Goal: Task Accomplishment & Management: Use online tool/utility

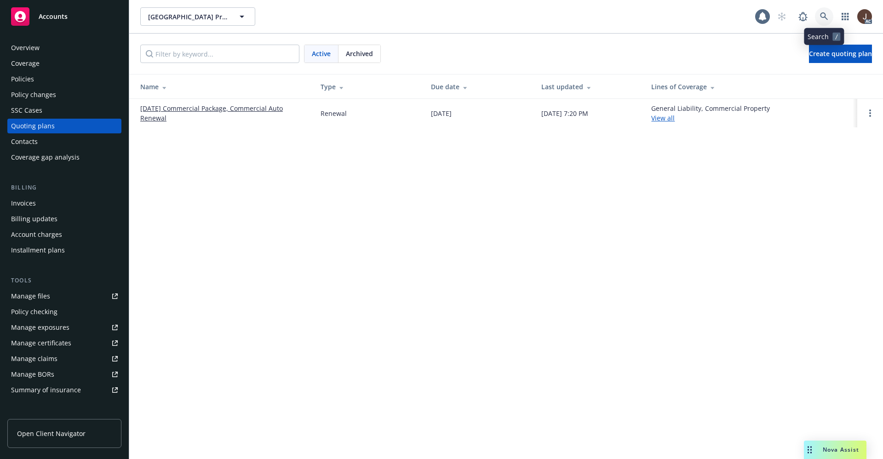
click at [822, 17] on icon at bounding box center [824, 16] width 8 height 8
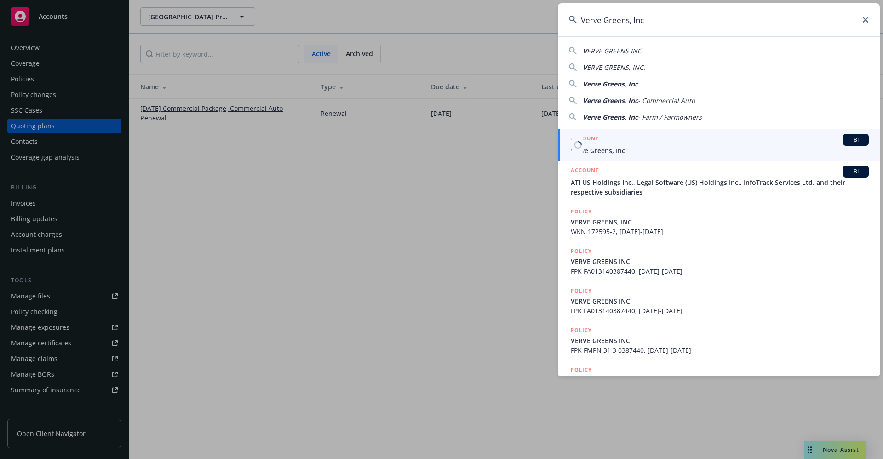
type input "Verve Greens, Inc"
click at [613, 150] on span "Verve Greens, Inc" at bounding box center [720, 151] width 298 height 10
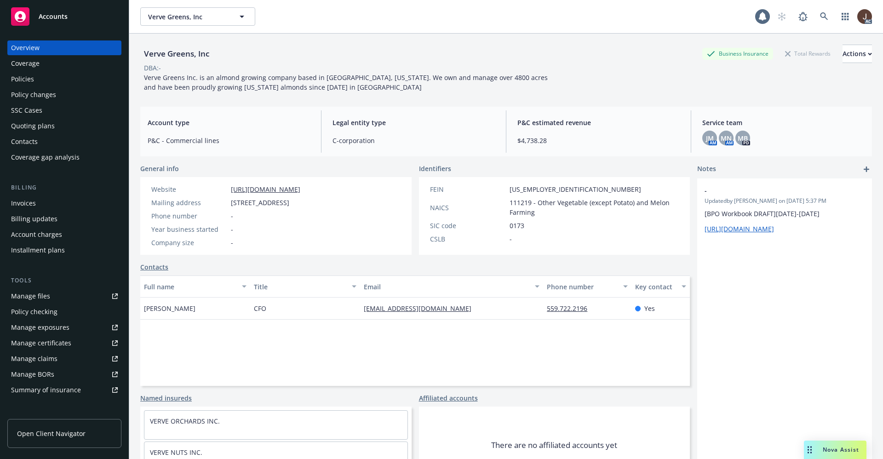
click at [25, 292] on div "Manage files" at bounding box center [30, 296] width 39 height 15
click at [23, 76] on div "Policies" at bounding box center [22, 79] width 23 height 15
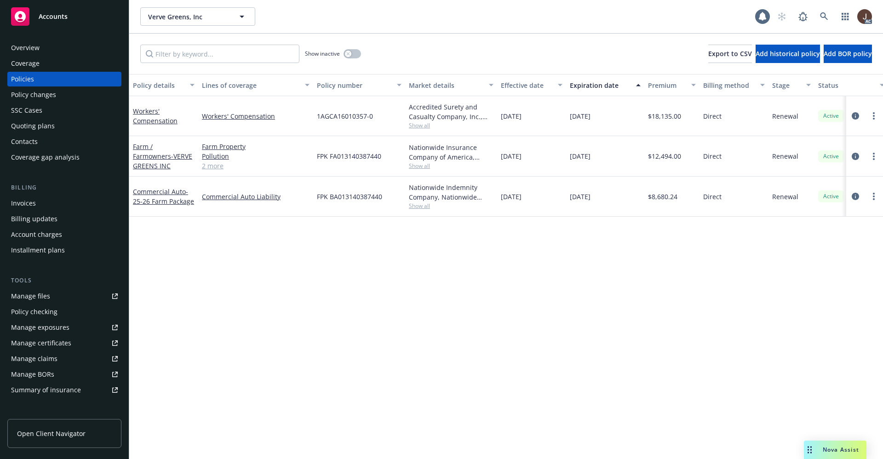
scroll to position [0, 134]
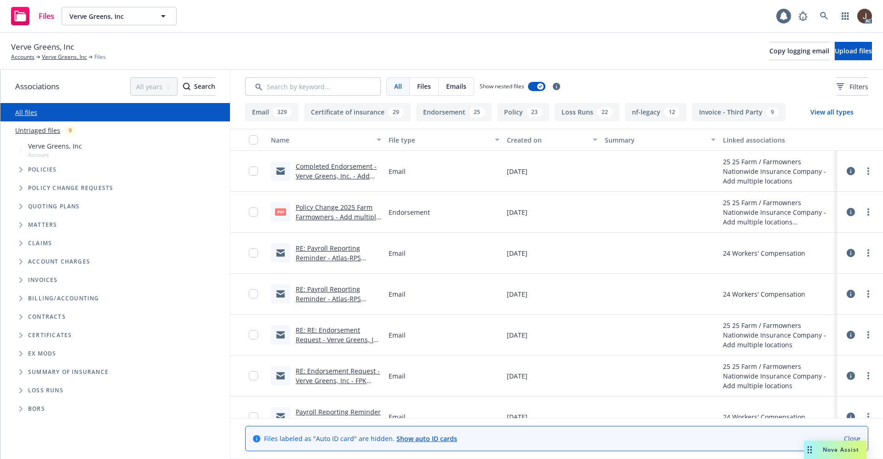
click at [39, 133] on link "Untriaged files" at bounding box center [37, 131] width 45 height 10
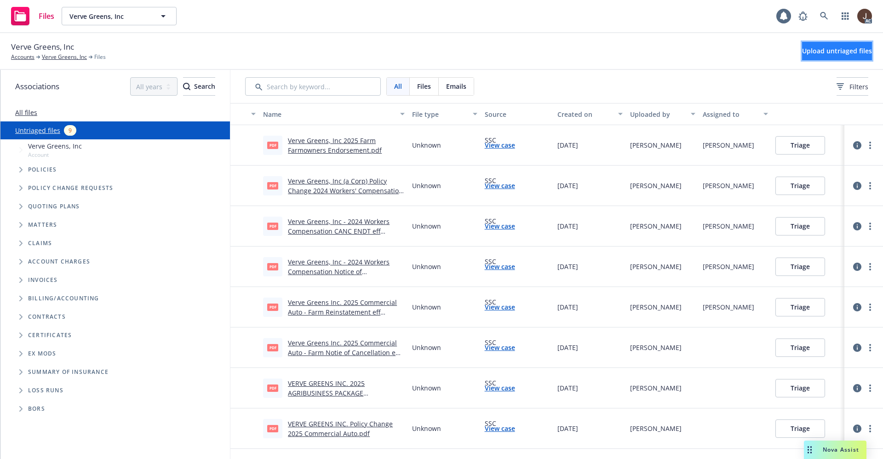
click at [835, 49] on span "Upload untriaged files" at bounding box center [837, 50] width 70 height 9
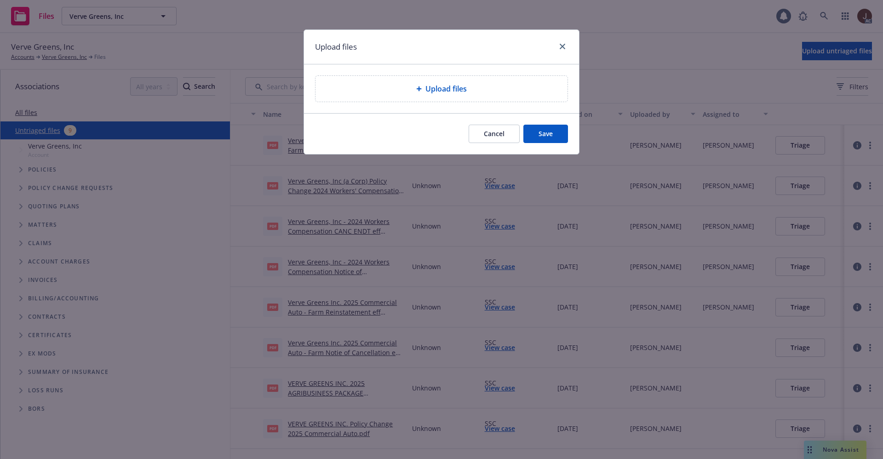
click at [443, 95] on div "Upload files" at bounding box center [441, 89] width 252 height 26
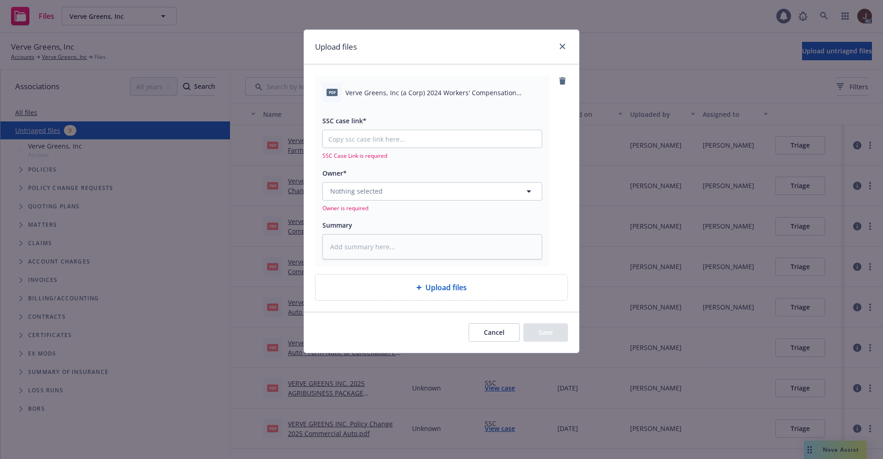
click at [424, 99] on div "pdf Verve Greens, Inc (a Corp) 2024 Workers' Compensation Nonrenewal.pdf" at bounding box center [432, 92] width 220 height 19
click at [420, 93] on span "Verve Greens, Inc (a Corp) 2024 Workers' Compensation Nonrenewal.pdf" at bounding box center [443, 93] width 197 height 10
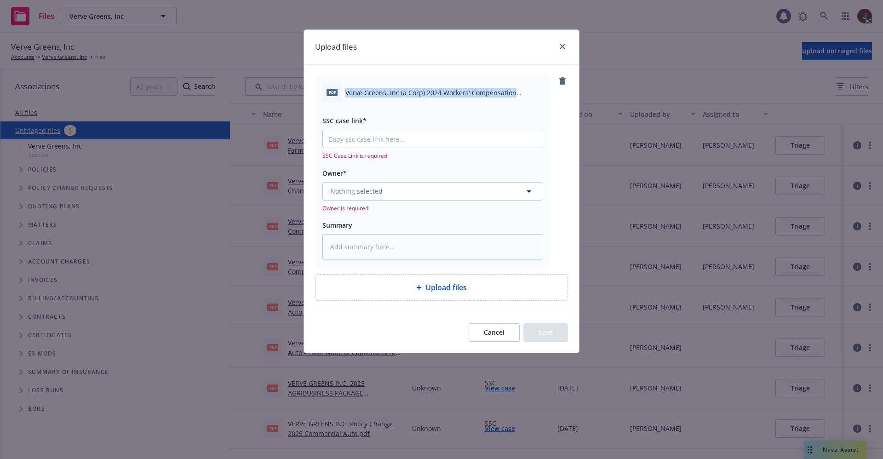
copy div "Verve Greens, Inc (a Corp) 2024 Workers' Compensation Nonrenewal.pdf"
click at [358, 246] on textarea at bounding box center [432, 246] width 220 height 25
paste textarea "Verve Greens, Inc (a Corp) 2024 Workers' Compensation Nonrenewal.pdf"
type textarea "x"
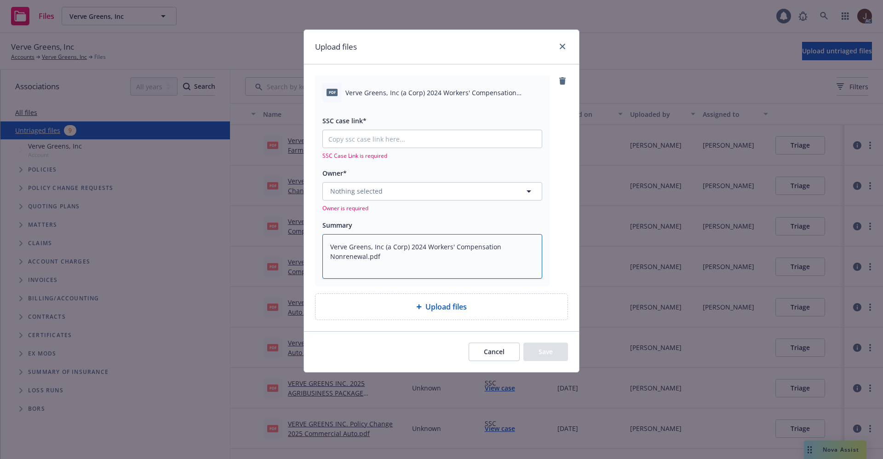
type textarea "Verve Greens, Inc (a Corp) 2024 Workers' Compensation Nonrenewal.pdf"
drag, startPoint x: 361, startPoint y: 199, endPoint x: 362, endPoint y: 194, distance: 4.8
click at [361, 198] on button "Nothing selected" at bounding box center [432, 191] width 220 height 18
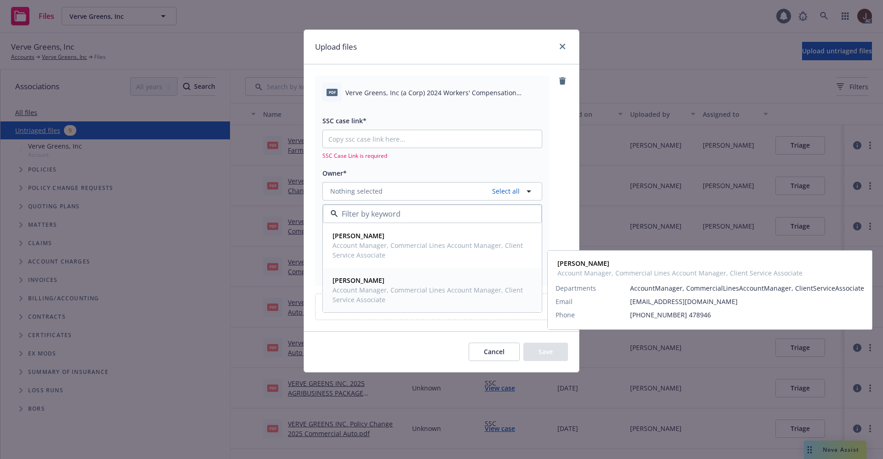
click at [356, 280] on strong "[PERSON_NAME]" at bounding box center [358, 280] width 52 height 9
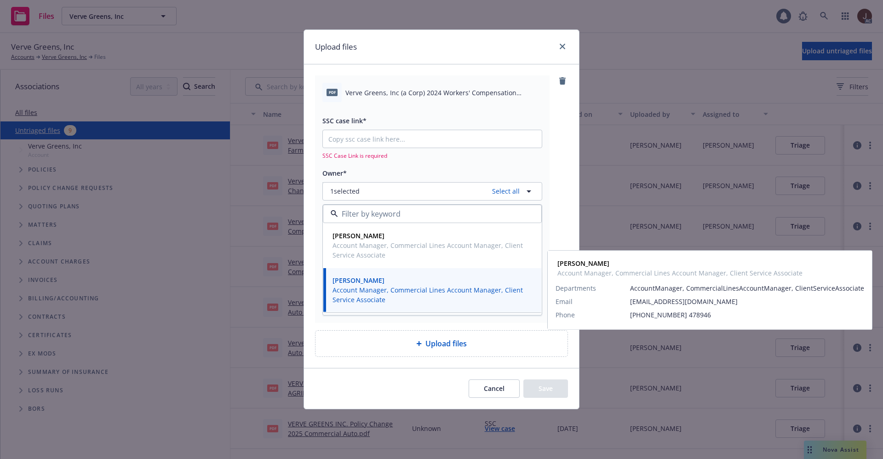
click at [369, 291] on span "Account Manager, Commercial Lines Account Manager, Client Service Associate" at bounding box center [431, 294] width 198 height 19
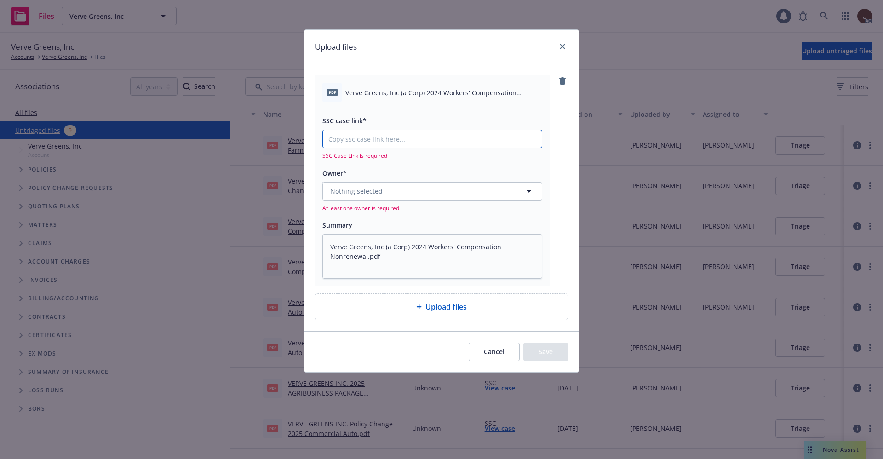
click at [373, 136] on input "SSC case link*" at bounding box center [432, 138] width 219 height 17
paste input "[URL][DOMAIN_NAME]"
type textarea "x"
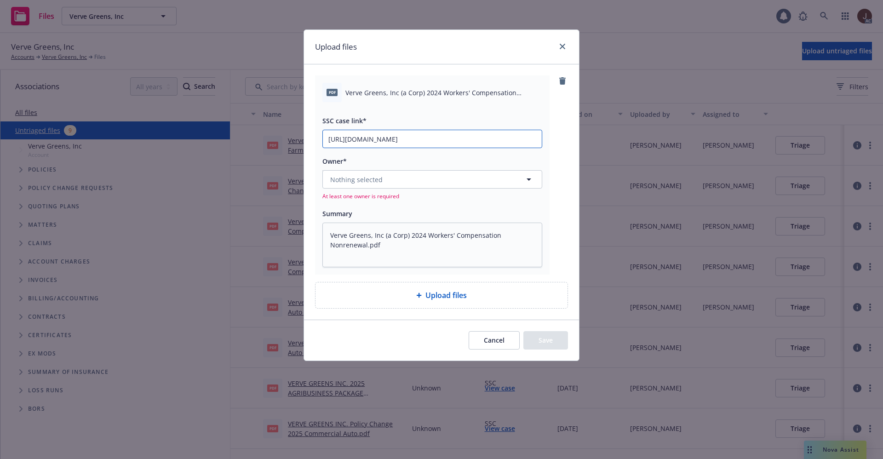
scroll to position [0, 42]
type input "[URL][DOMAIN_NAME]"
click at [566, 132] on div "pdf Verve Greens, Inc (a Corp) 2024 Workers' Compensation Nonrenewal.pdf SSC ca…" at bounding box center [441, 174] width 253 height 199
click at [381, 330] on div "Cancel Save" at bounding box center [441, 340] width 275 height 41
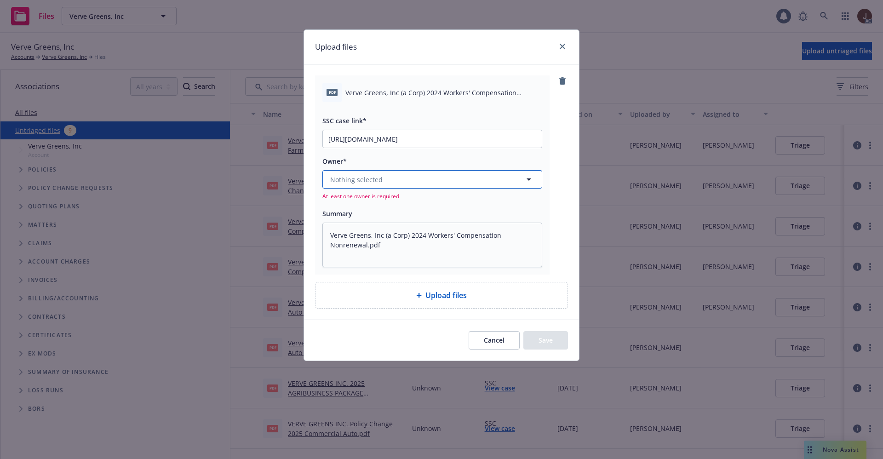
click at [375, 181] on span "Nothing selected" at bounding box center [356, 180] width 52 height 10
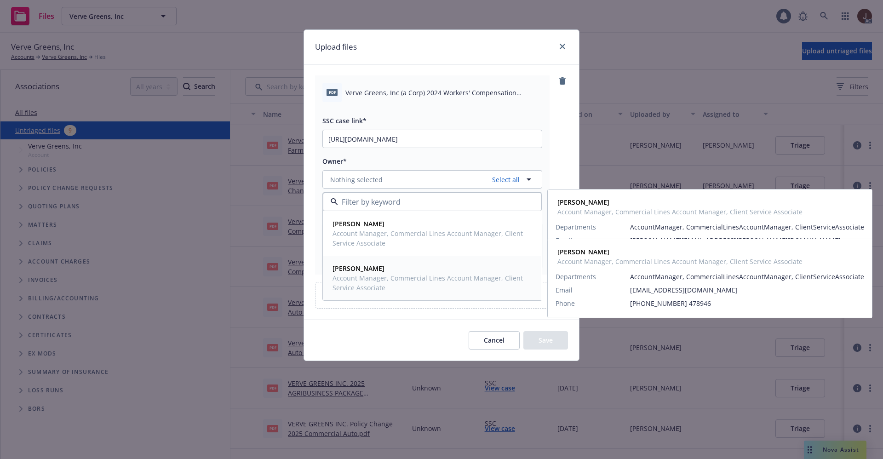
click at [372, 275] on span "Account Manager, Commercial Lines Account Manager, Client Service Associate" at bounding box center [431, 282] width 198 height 19
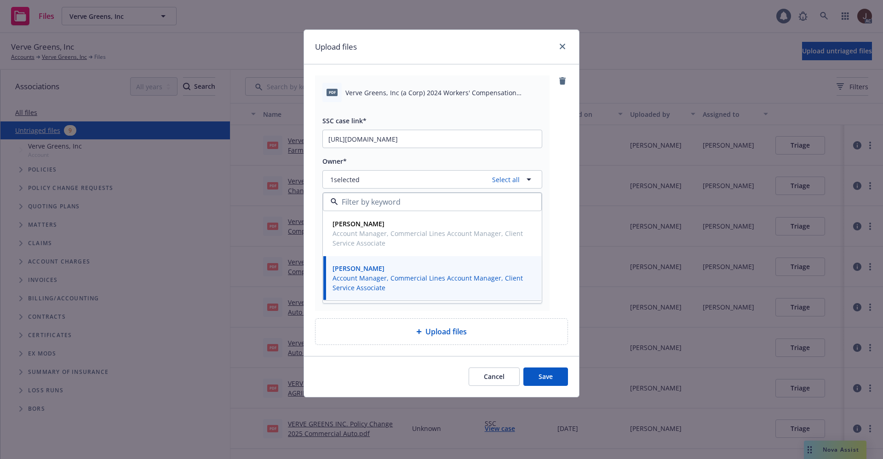
click at [548, 379] on button "Save" at bounding box center [545, 376] width 45 height 18
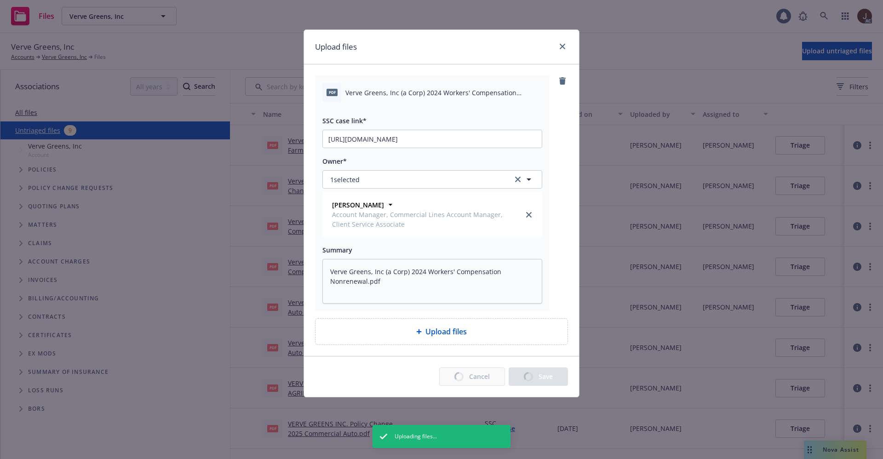
type textarea "x"
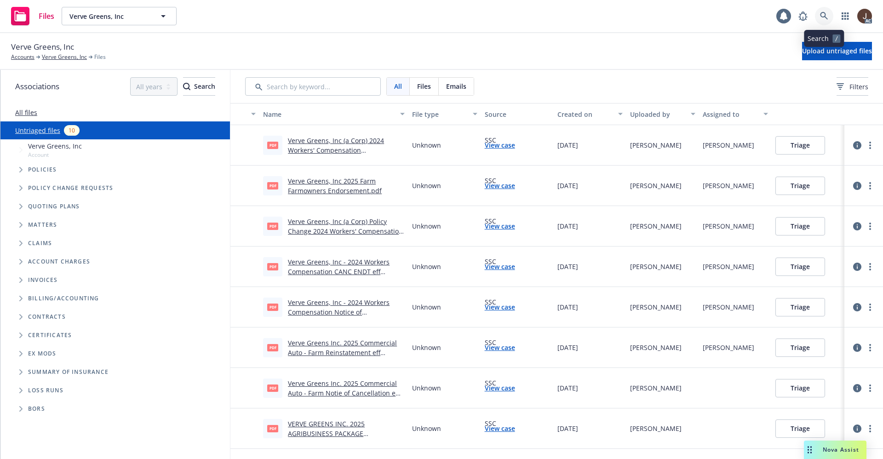
click at [822, 19] on icon at bounding box center [824, 16] width 8 height 8
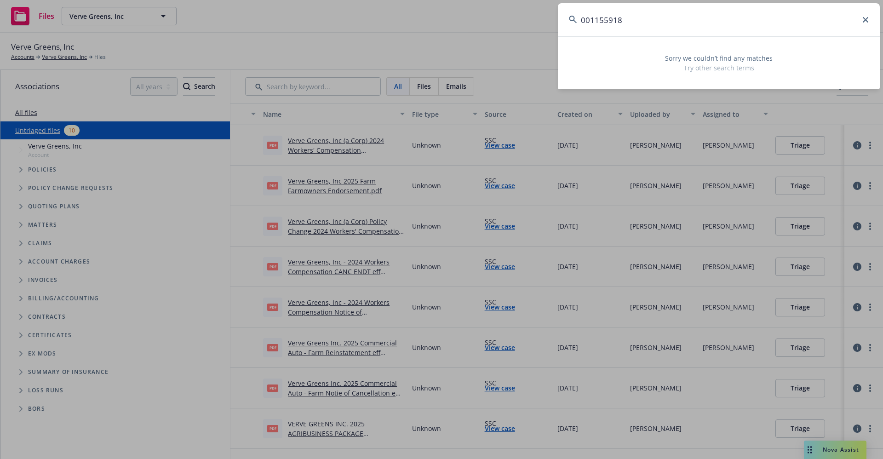
click at [589, 21] on input "001155918" at bounding box center [719, 19] width 322 height 33
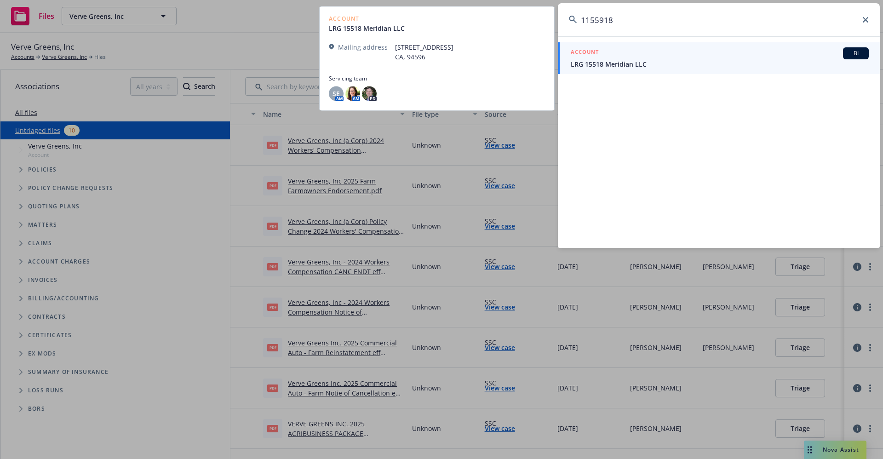
type input "1155918"
drag, startPoint x: 327, startPoint y: 94, endPoint x: 332, endPoint y: 96, distance: 5.4
click at [327, 94] on div "Account LRG 15518 Meridian LLC Mailing address [STREET_ADDRESS] Servicing team …" at bounding box center [436, 58] width 235 height 104
click at [332, 93] on span "SE" at bounding box center [335, 94] width 7 height 10
click at [354, 94] on img at bounding box center [352, 93] width 15 height 15
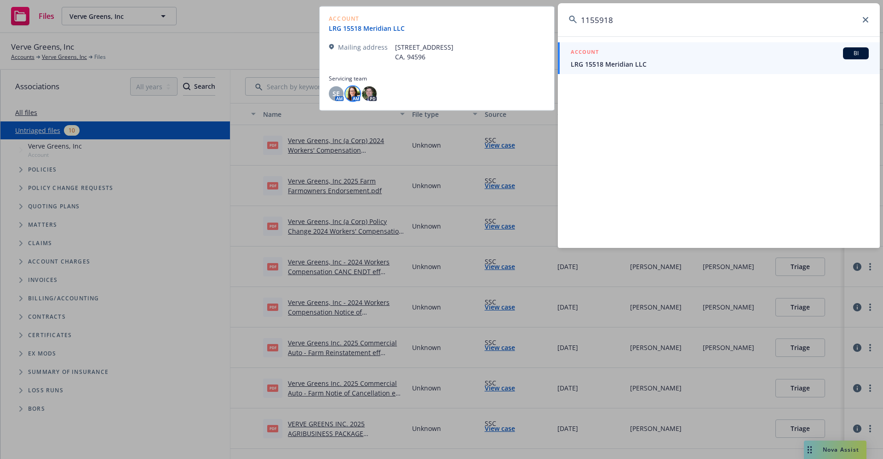
click at [377, 30] on link "LRG 15518 Meridian LLC" at bounding box center [370, 28] width 83 height 10
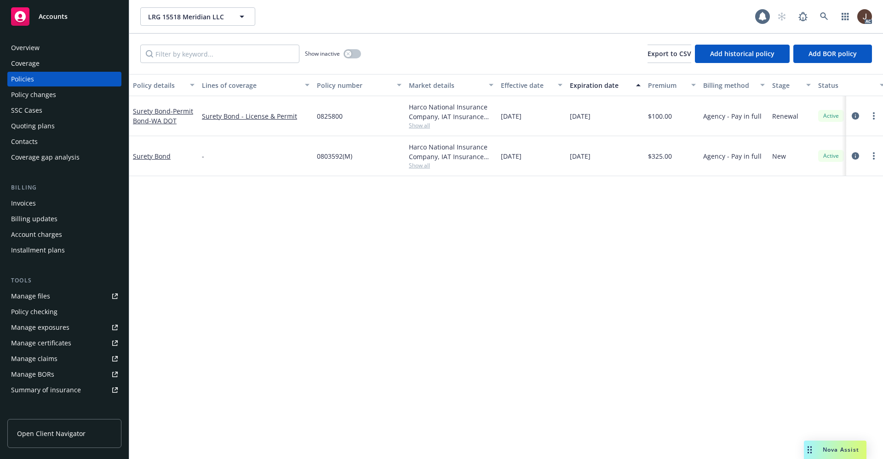
click at [370, 215] on div "Policy details Lines of coverage Policy number Market details Effective date Ex…" at bounding box center [506, 266] width 754 height 385
click at [354, 51] on button "button" at bounding box center [351, 53] width 17 height 9
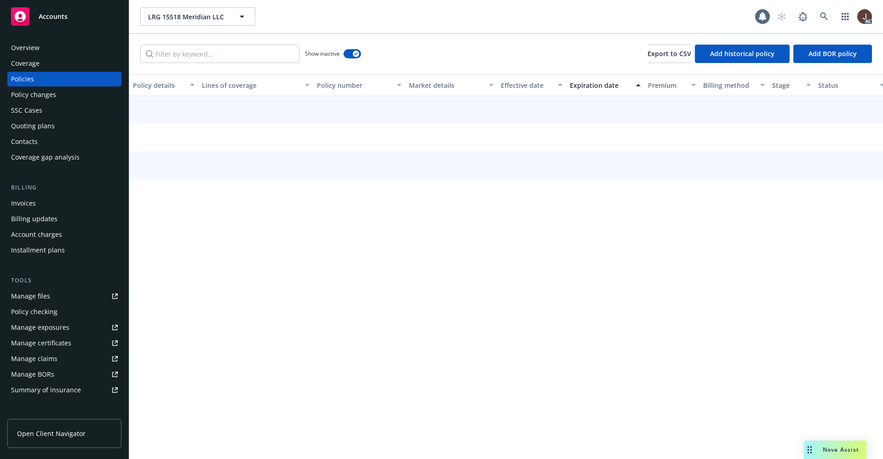
click at [420, 48] on div "Show inactive Export to CSV Add historical policy Add BOR policy" at bounding box center [506, 54] width 754 height 40
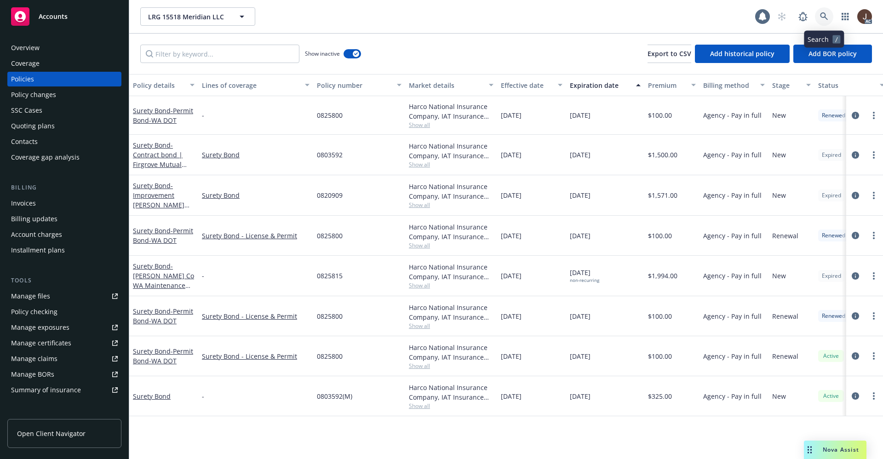
click at [825, 12] on icon at bounding box center [824, 16] width 8 height 8
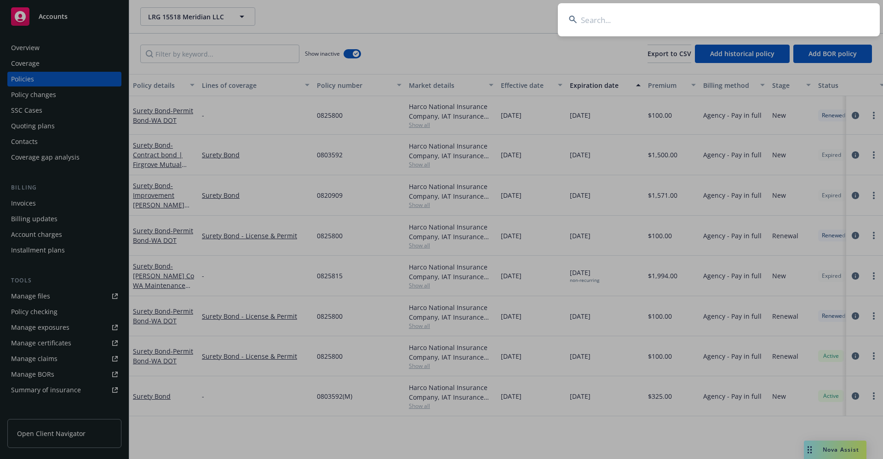
click at [608, 29] on input at bounding box center [719, 19] width 322 height 33
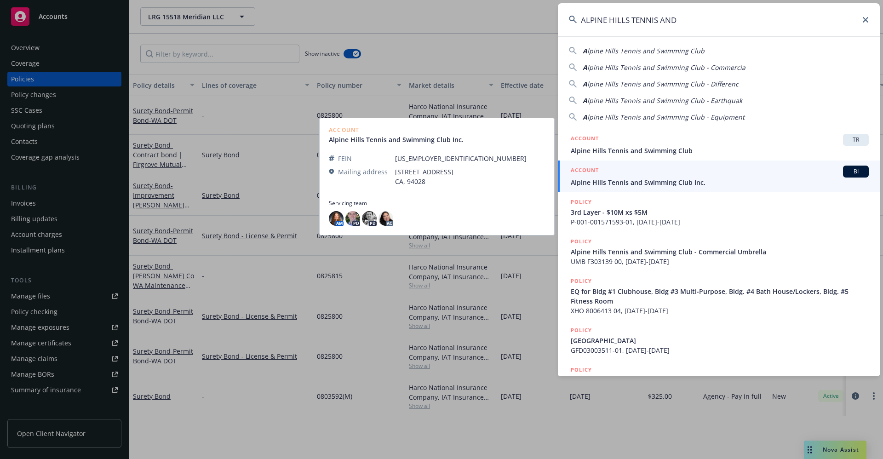
type input "ALPINE HILLS TENNIS AND"
click at [647, 189] on link "ACCOUNT BI Alpine Hills Tennis and Swimming Club Inc." at bounding box center [719, 176] width 322 height 32
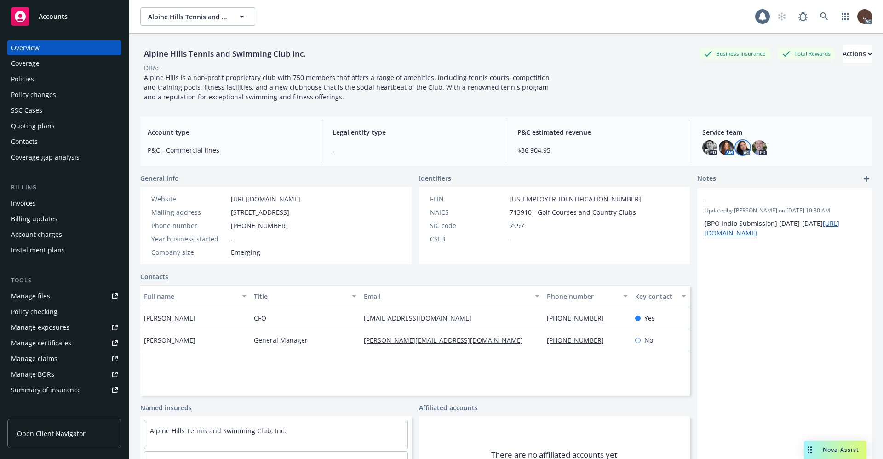
click at [740, 147] on img at bounding box center [742, 147] width 15 height 15
click at [820, 17] on icon at bounding box center [824, 16] width 8 height 8
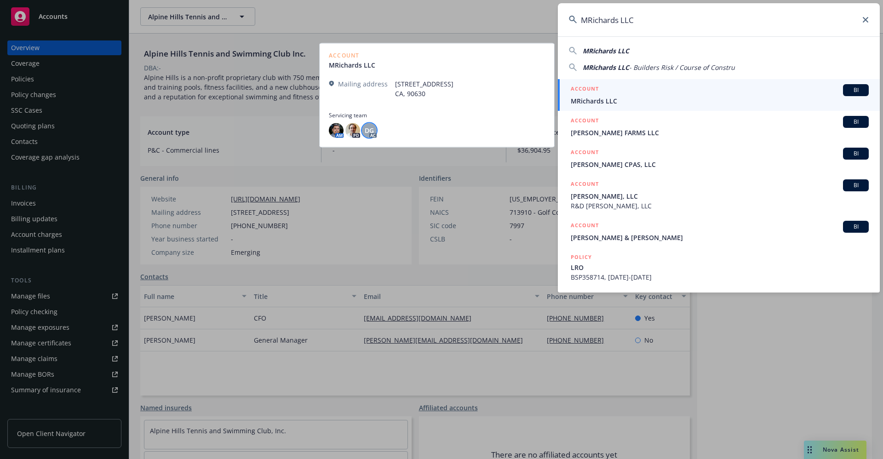
click at [368, 129] on span "DG" at bounding box center [369, 131] width 9 height 10
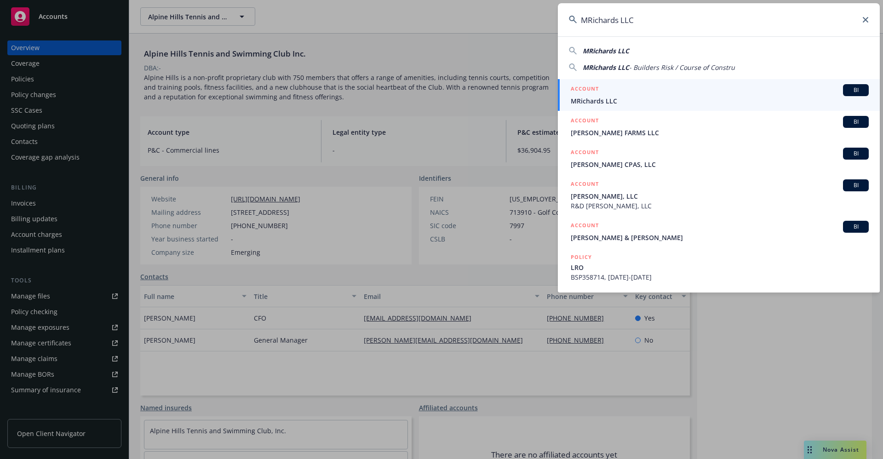
drag, startPoint x: 660, startPoint y: 24, endPoint x: 495, endPoint y: 23, distance: 164.6
click at [495, 23] on div "MRichards LLC MRichards LLC MRichards LLC - Builders Risk / Course of Constru A…" at bounding box center [441, 229] width 883 height 459
paste input "Blair, James C."
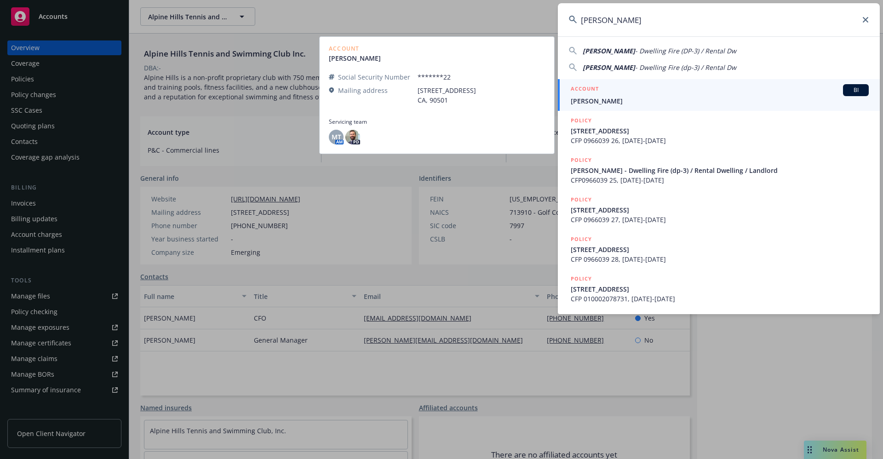
type input "Blair, James C."
click at [608, 99] on span "Blair, James C." at bounding box center [720, 101] width 298 height 10
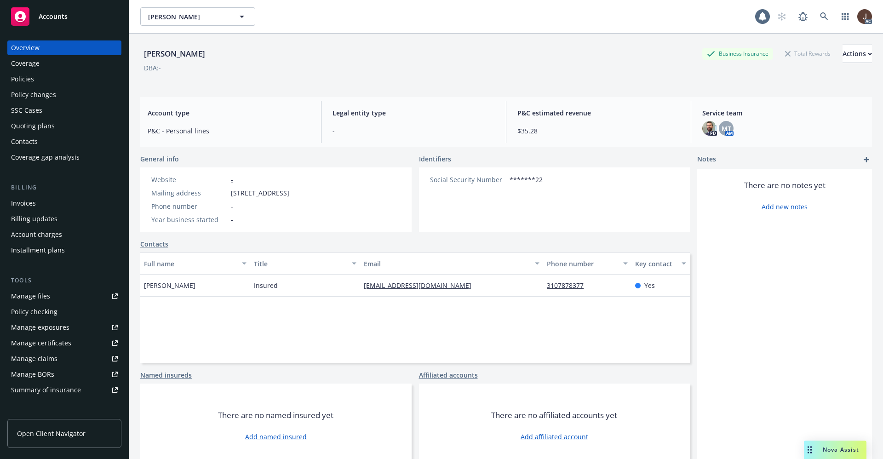
click at [18, 297] on div "Manage files" at bounding box center [30, 296] width 39 height 15
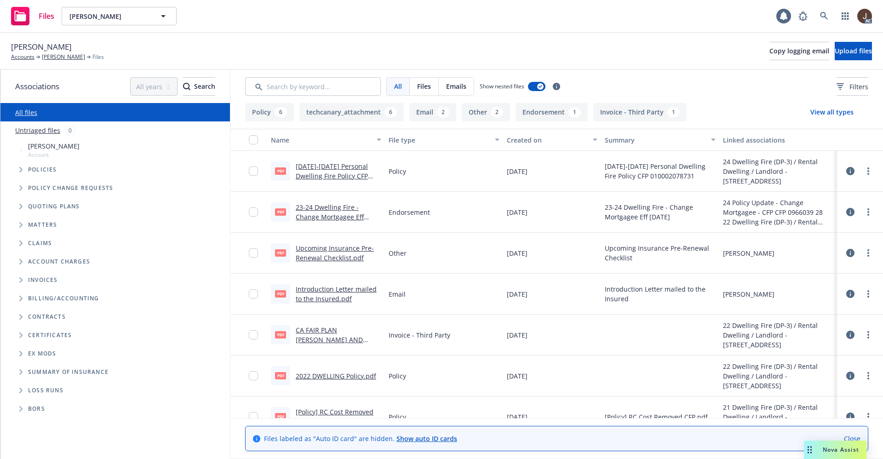
click at [33, 133] on link "Untriaged files" at bounding box center [37, 131] width 45 height 10
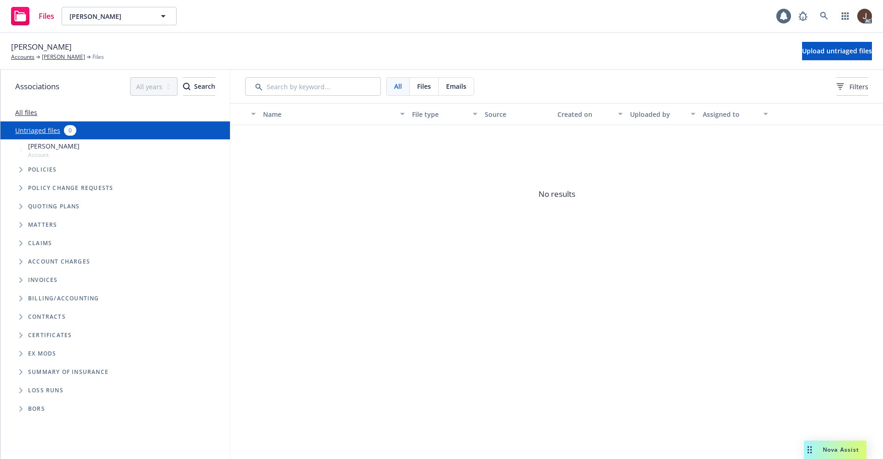
click at [26, 110] on link "All files" at bounding box center [26, 112] width 22 height 9
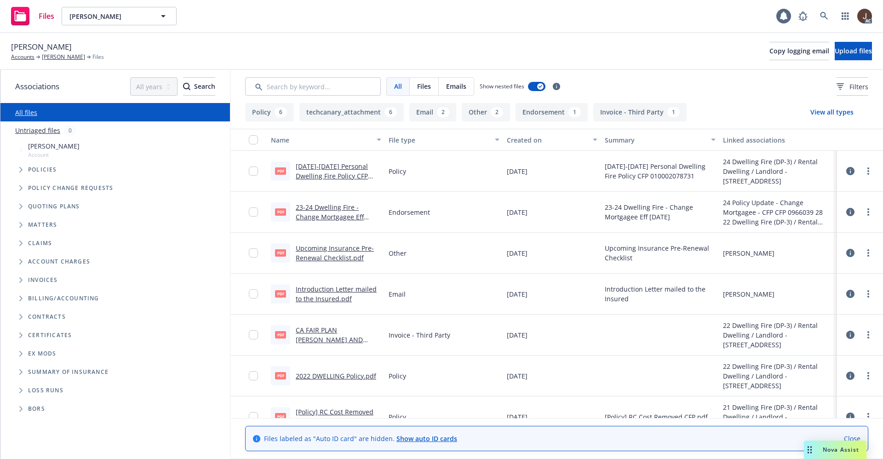
click at [37, 131] on link "Untriaged files" at bounding box center [37, 131] width 45 height 10
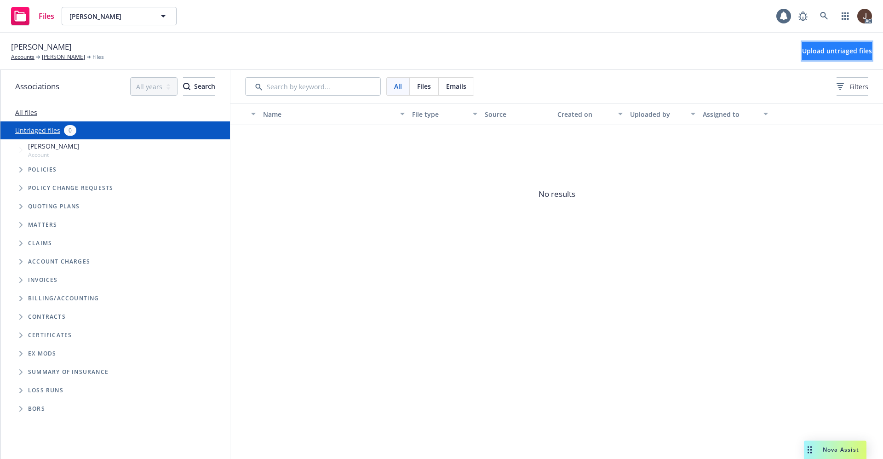
click at [820, 46] on span "Upload untriaged files" at bounding box center [837, 50] width 70 height 9
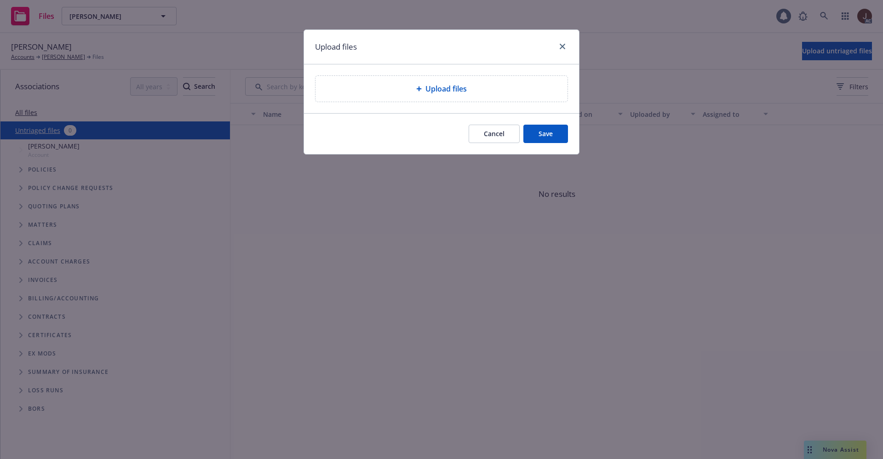
click at [465, 84] on span "Upload files" at bounding box center [445, 88] width 41 height 11
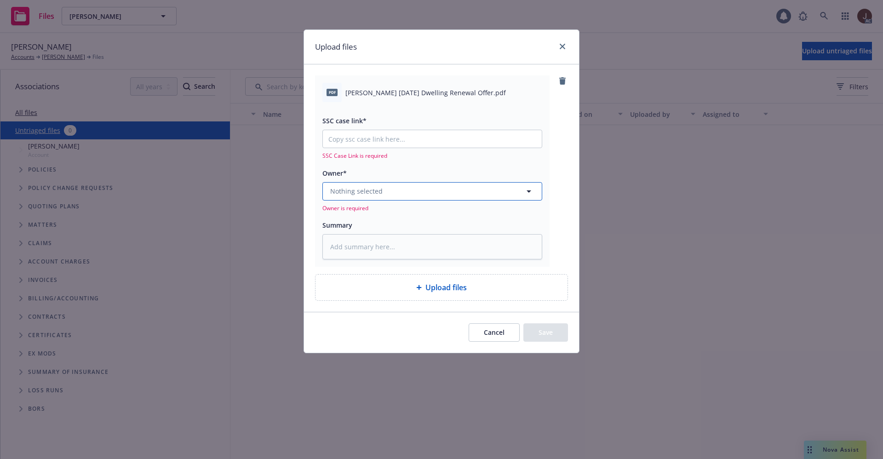
click at [360, 188] on span "Nothing selected" at bounding box center [356, 191] width 52 height 10
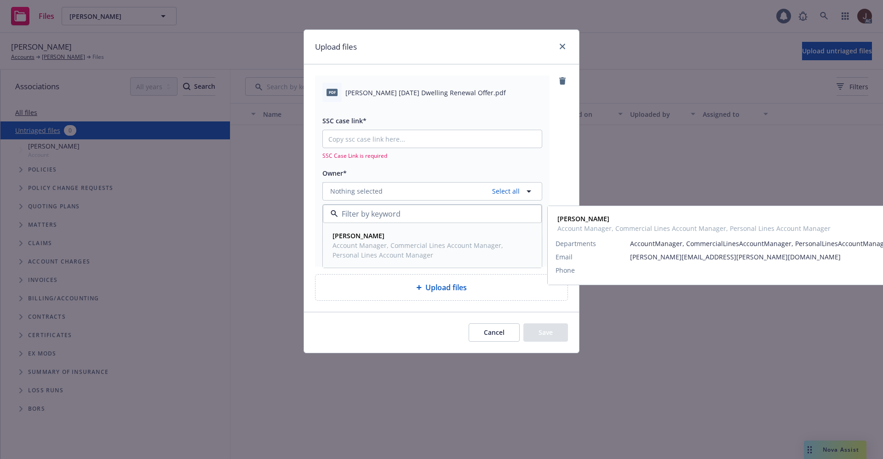
click at [378, 235] on strong "Melanie Triantos" at bounding box center [358, 235] width 52 height 9
type textarea "x"
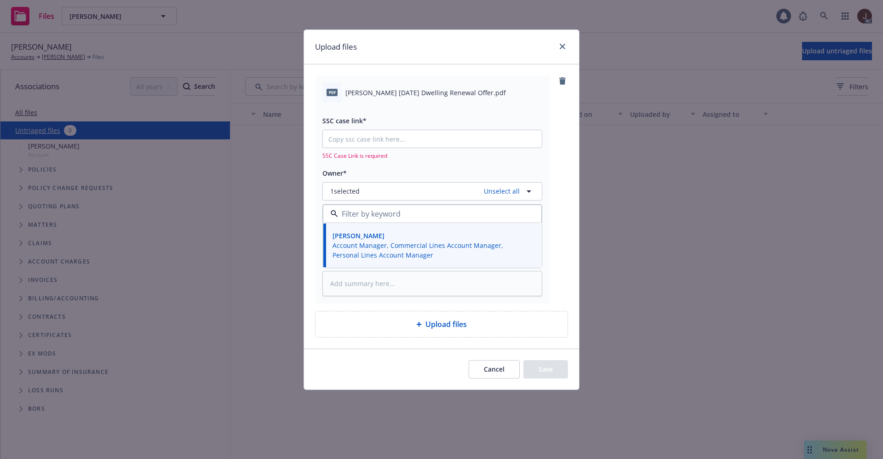
click at [399, 92] on span "Blair, James C. 2025 Dwelling Renewal Offer.pdf" at bounding box center [425, 93] width 160 height 10
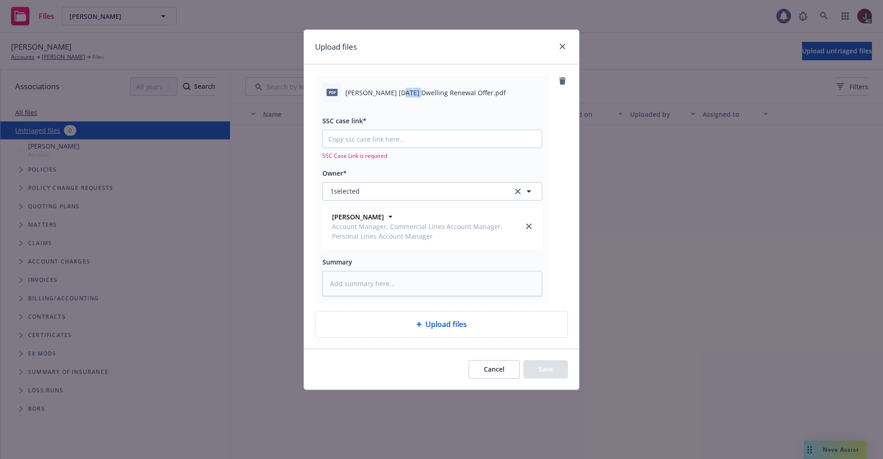
click at [399, 92] on span "Blair, James C. 2025 Dwelling Renewal Offer.pdf" at bounding box center [425, 93] width 160 height 10
copy div "Blair, James C. 2025 Dwelling Renewal Offer.pdf"
click at [365, 287] on textarea at bounding box center [432, 283] width 220 height 25
paste textarea "Blair, James C. 2025 Dwelling Renewal Offer.pdf"
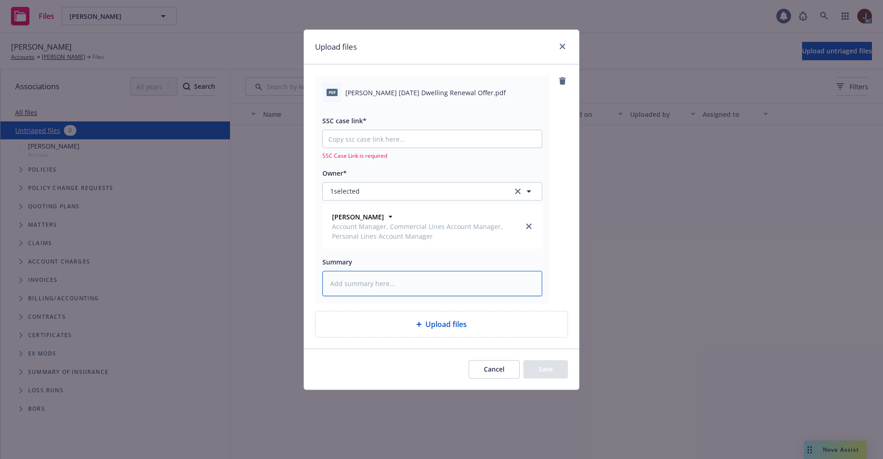
type textarea "Blair, James C. 2025 Dwelling Renewal Offer.pdf"
type textarea "x"
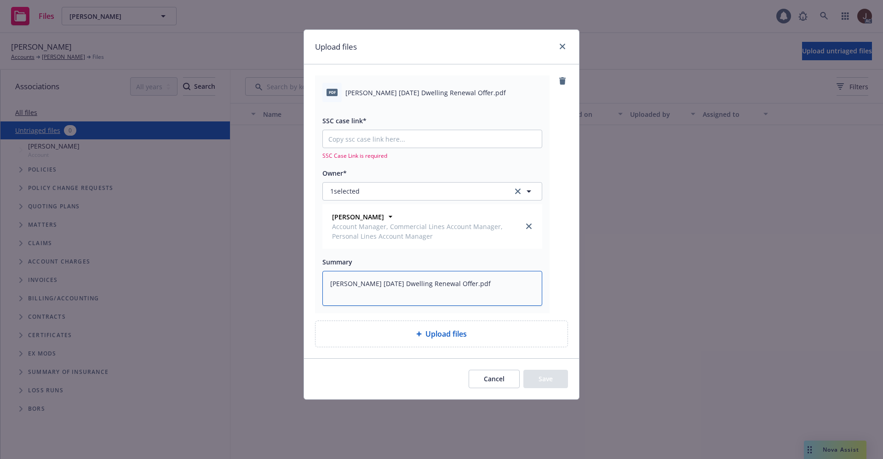
type textarea "Blair, James C. 2025 Dwelling Renewal Offer.pdf"
type textarea "x"
click at [348, 133] on input "SSC case link*" at bounding box center [432, 138] width 219 height 17
paste input "https://newfront-ssc.lightning.force.com/lightning/r/Case/500Vz00000SszoEIAR/vi…"
type input "https://newfront-ssc.lightning.force.com/lightning/r/Case/500Vz00000SszoEIAR/vi…"
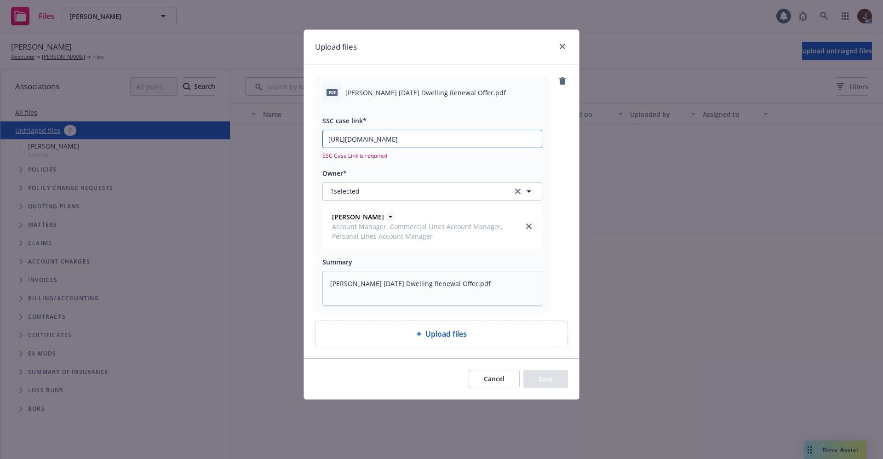
type textarea "x"
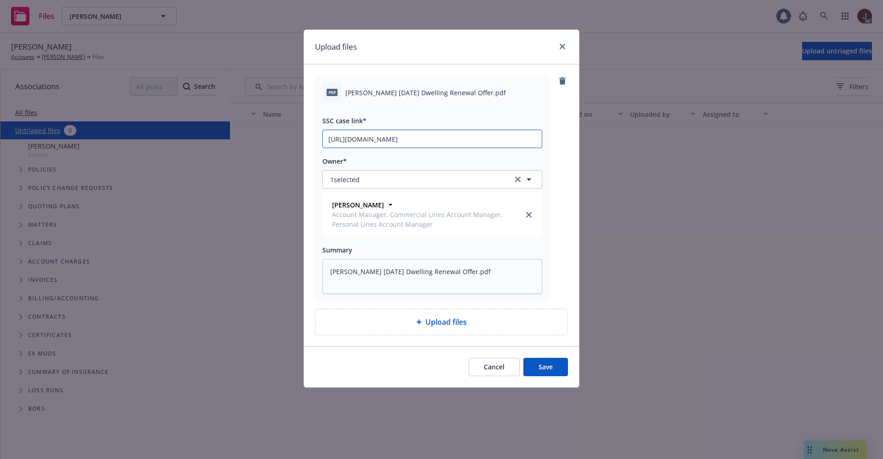
scroll to position [0, 44]
type input "https://newfront-ssc.lightning.force.com/lightning/r/Case/500Vz00000SszoEIAR/vi…"
drag, startPoint x: 558, startPoint y: 368, endPoint x: 548, endPoint y: 363, distance: 11.1
click at [556, 363] on button "Save" at bounding box center [545, 367] width 45 height 18
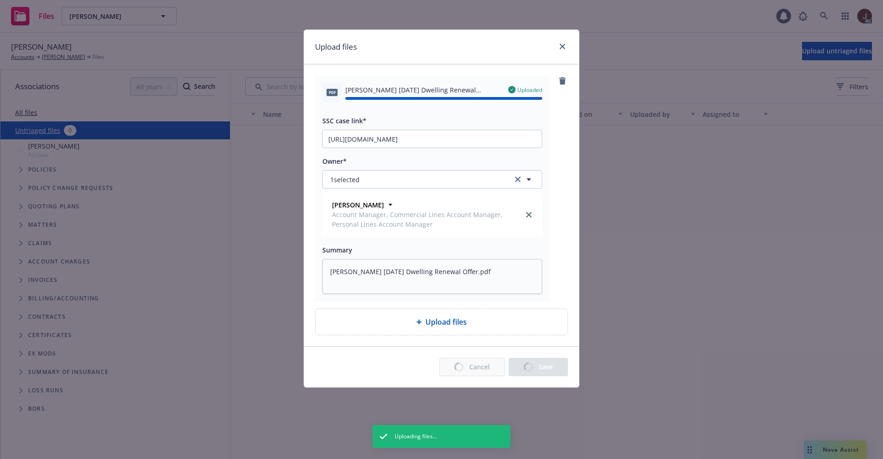
type textarea "x"
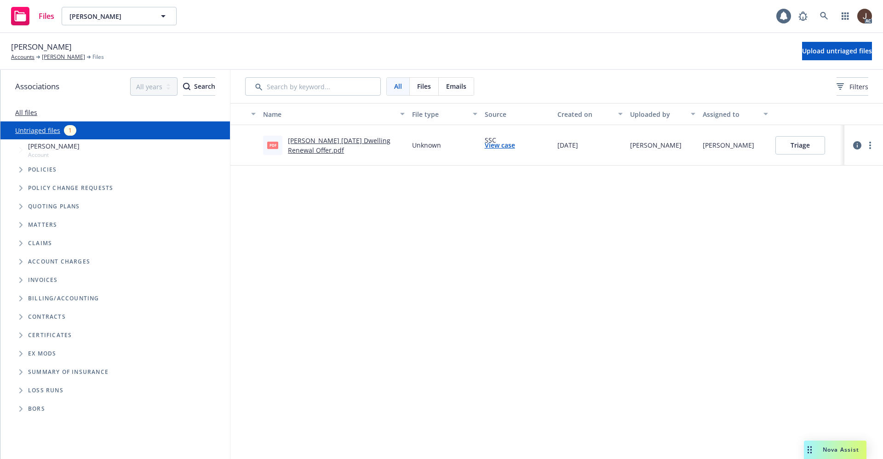
click at [309, 30] on div "Files Blair, James C. Blair, James C. 1 AC" at bounding box center [441, 16] width 883 height 33
